Goal: Task Accomplishment & Management: Manage account settings

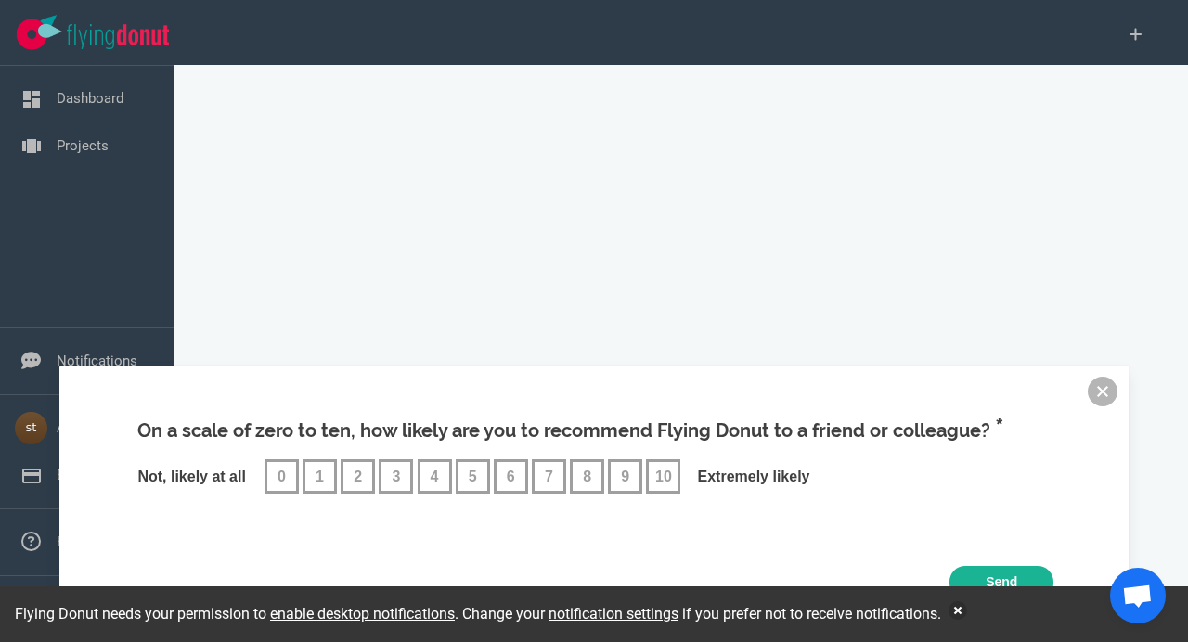
click at [1100, 397] on button at bounding box center [1103, 392] width 30 height 30
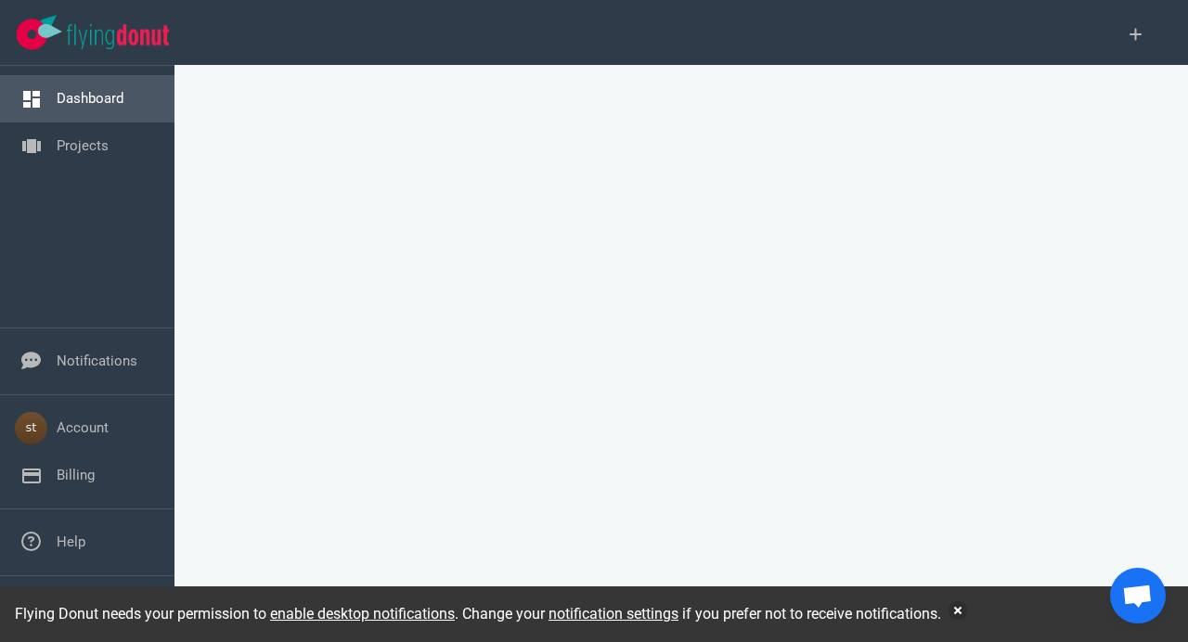
click at [95, 92] on link "Dashboard" at bounding box center [90, 98] width 67 height 17
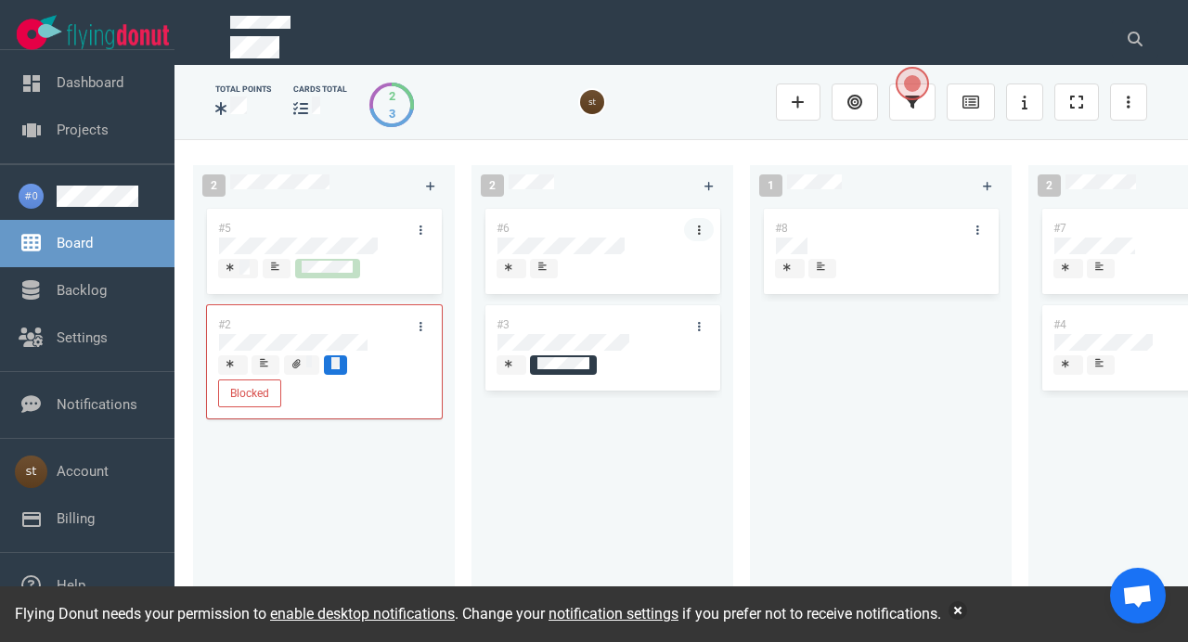
click at [696, 229] on link at bounding box center [699, 229] width 30 height 23
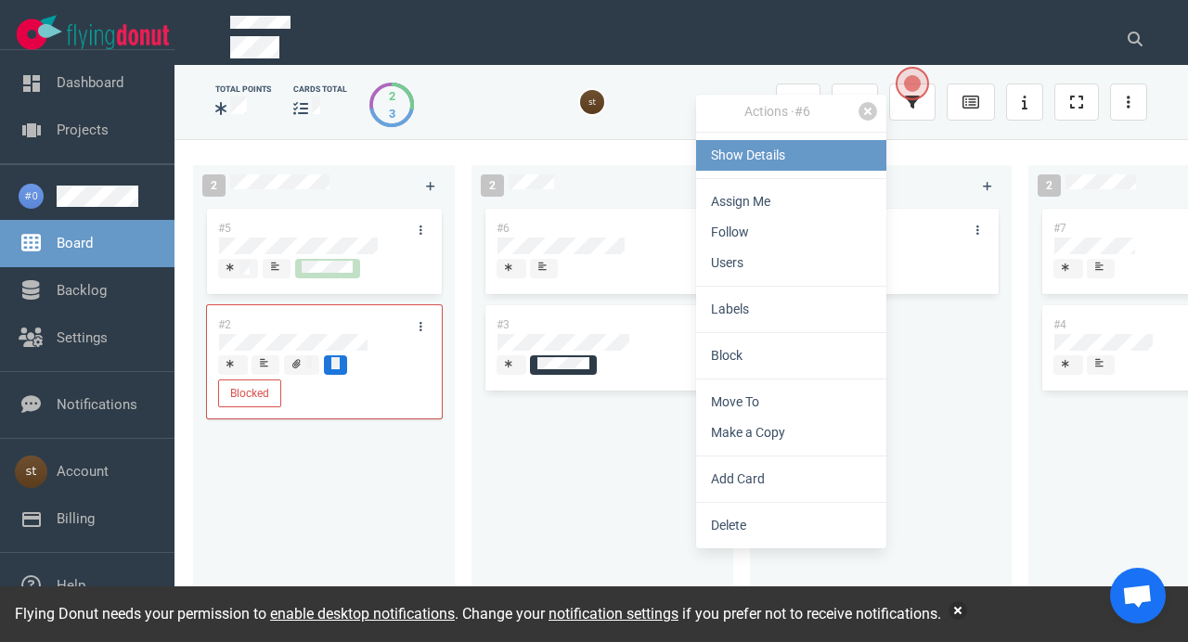
click at [754, 168] on link "Show Details" at bounding box center [791, 155] width 190 height 31
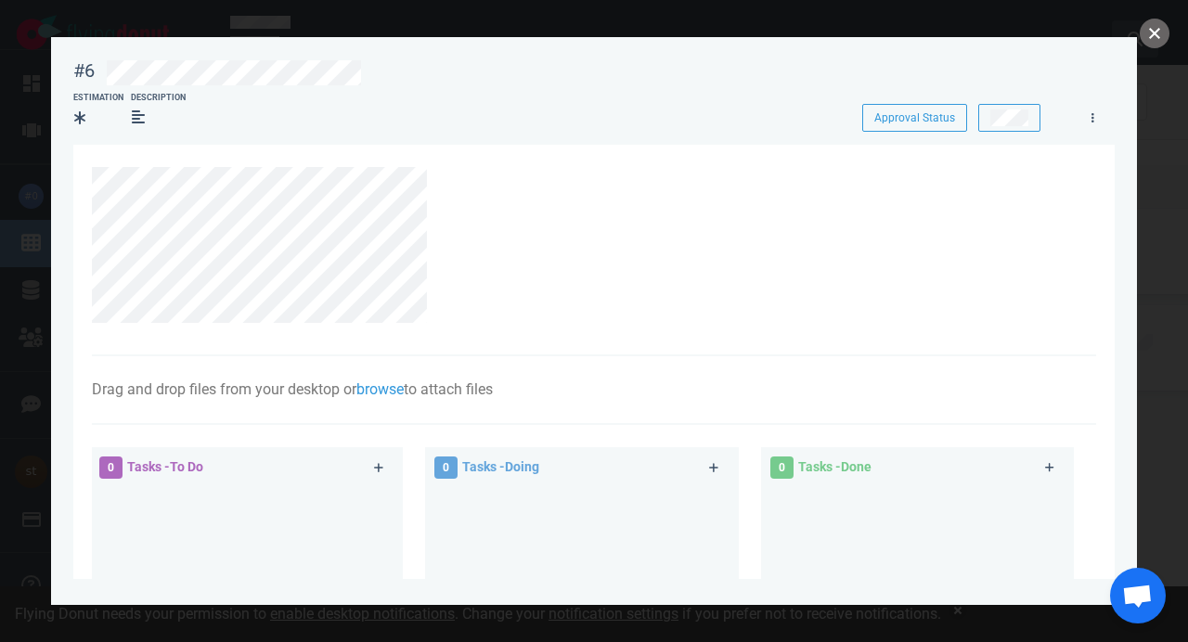
click at [1154, 39] on button "close" at bounding box center [1155, 34] width 30 height 30
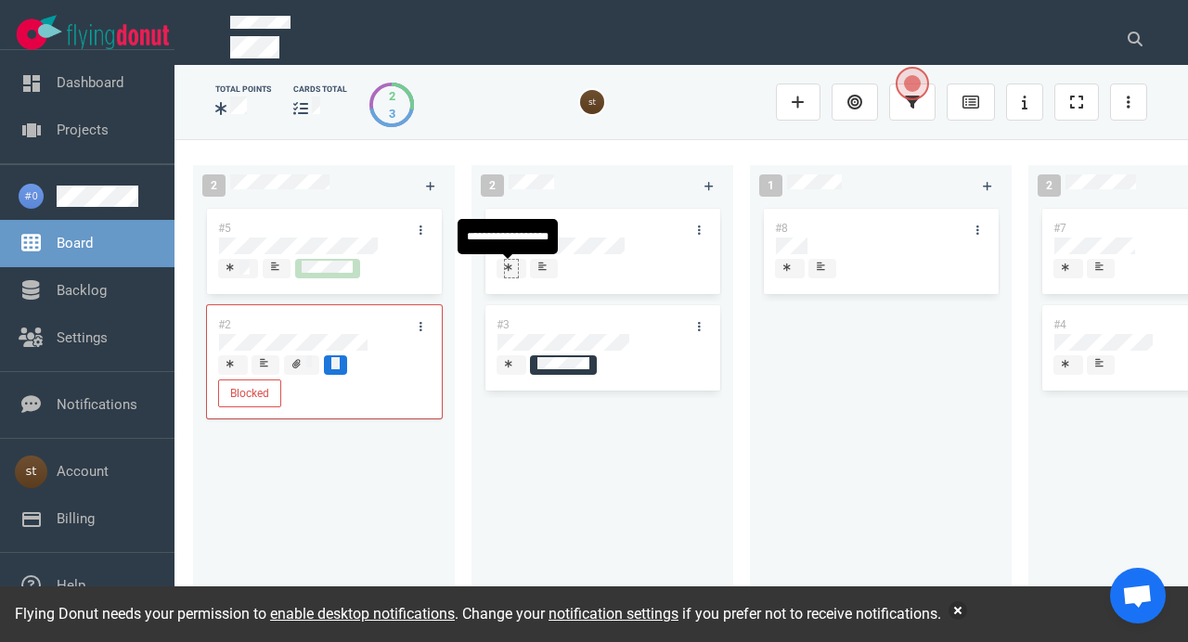
click at [511, 268] on div "#6 #3" at bounding box center [602, 403] width 239 height 397
